Goal: Information Seeking & Learning: Learn about a topic

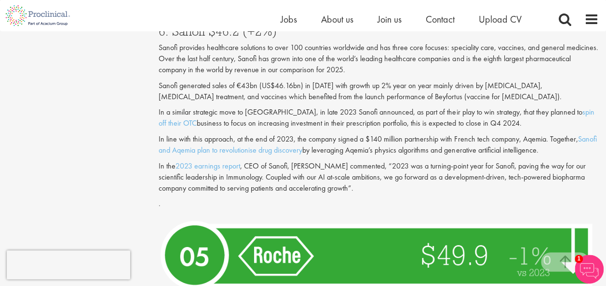
scroll to position [2170, 0]
